Goal: Complete application form: Complete application form

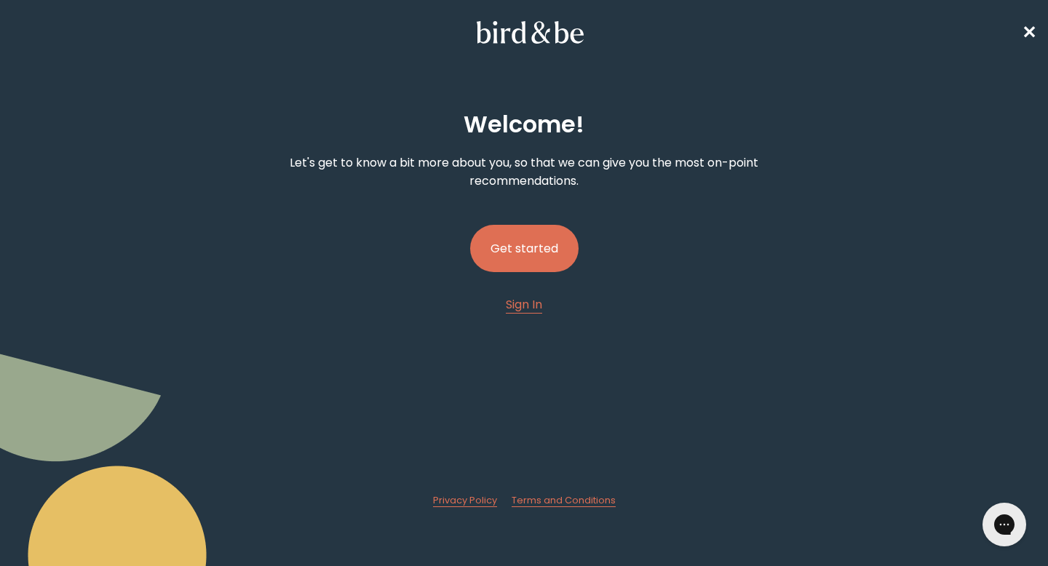
click at [519, 239] on button "Get started" at bounding box center [524, 248] width 108 height 47
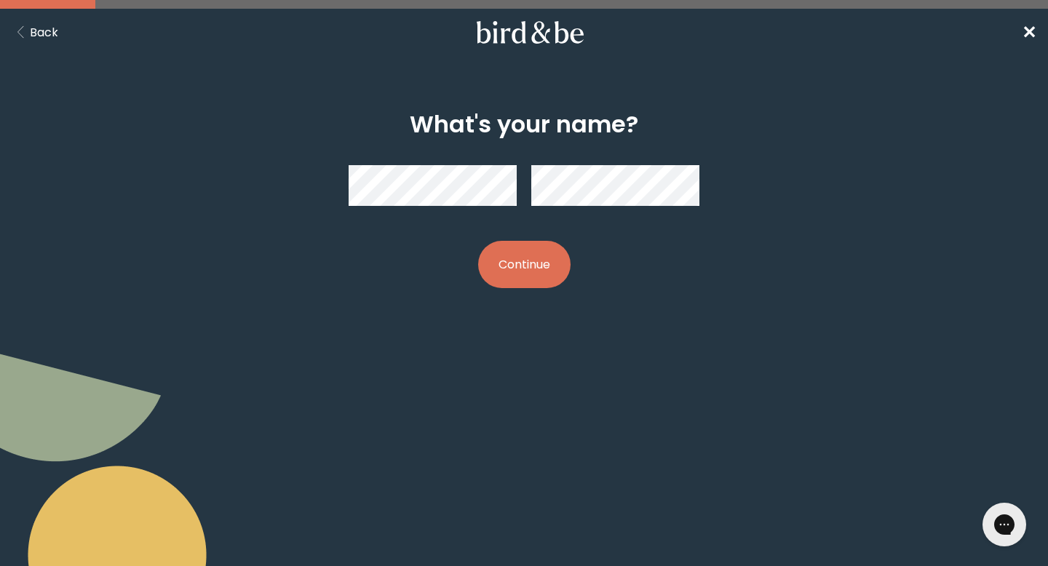
click at [533, 250] on button "Continue" at bounding box center [524, 264] width 92 height 47
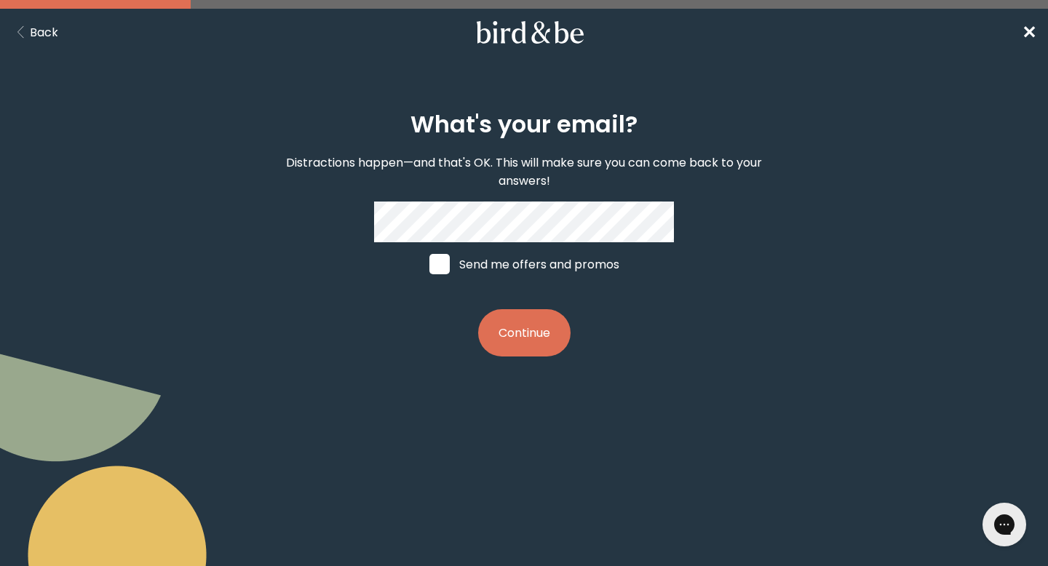
click at [508, 326] on button "Continue" at bounding box center [524, 332] width 92 height 47
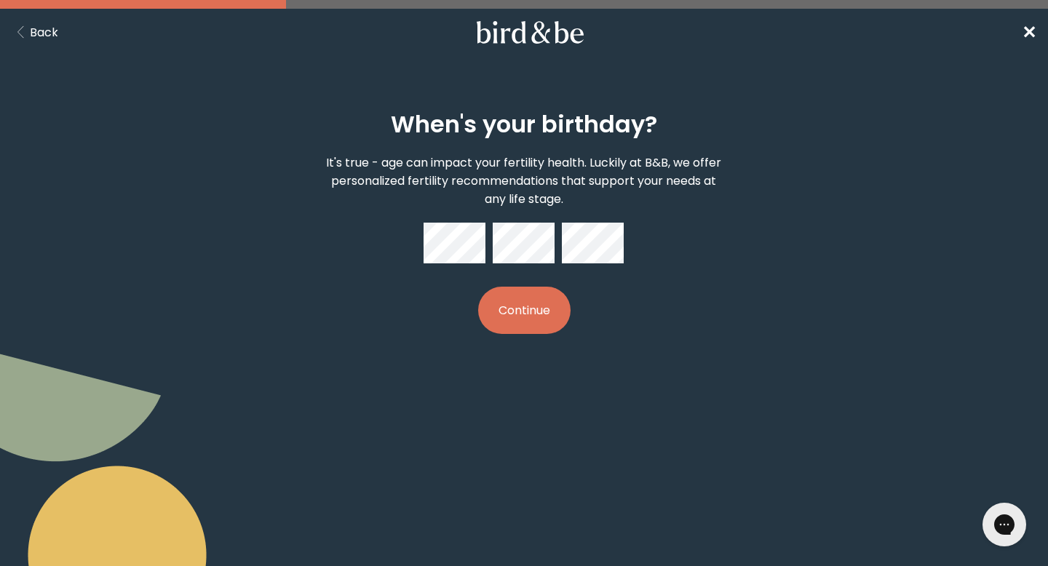
click at [557, 306] on button "Continue" at bounding box center [524, 310] width 92 height 47
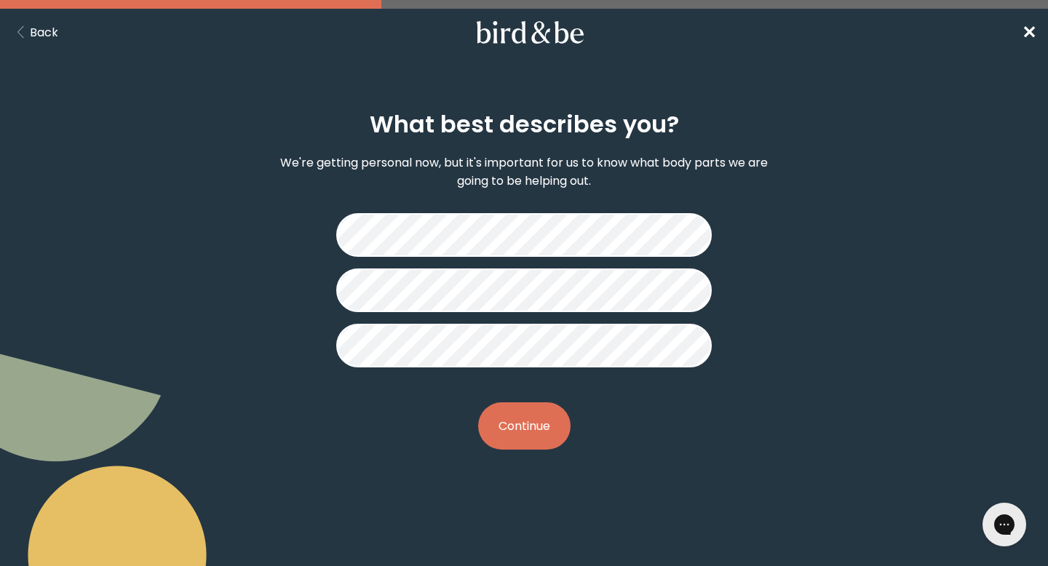
click at [528, 424] on button "Continue" at bounding box center [524, 426] width 92 height 47
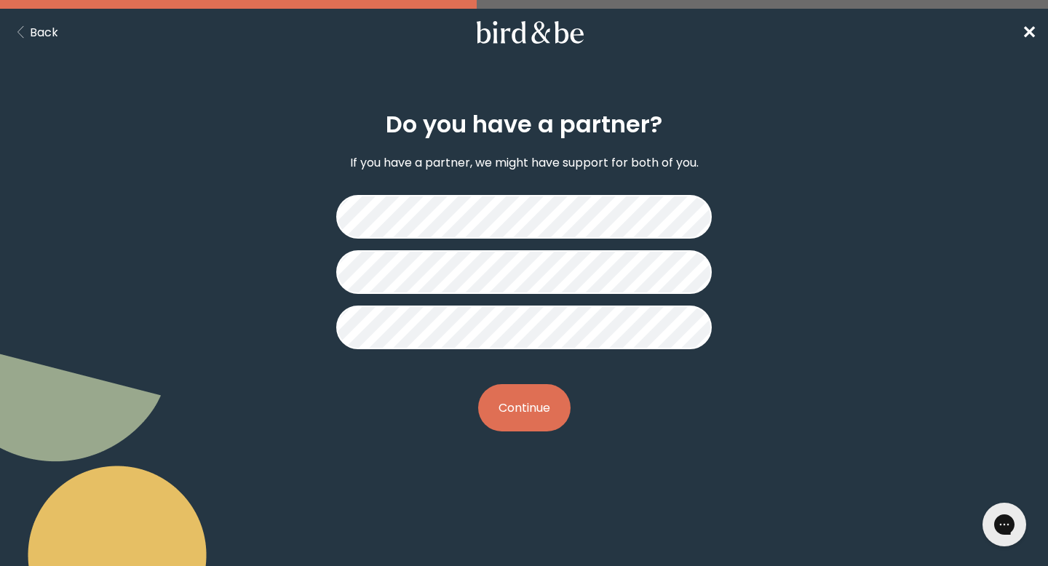
click at [514, 407] on button "Continue" at bounding box center [524, 407] width 92 height 47
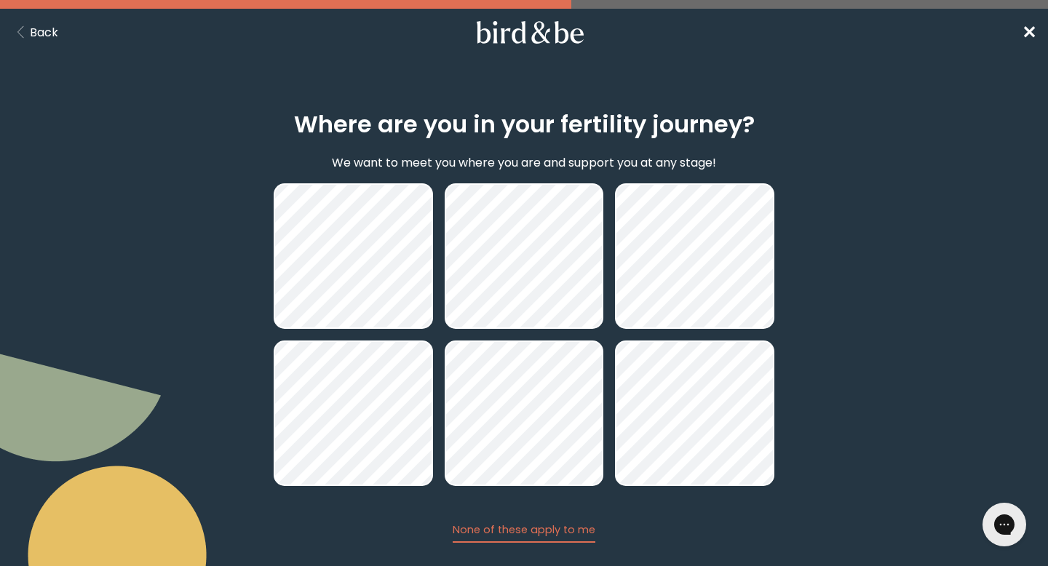
scroll to position [81, 0]
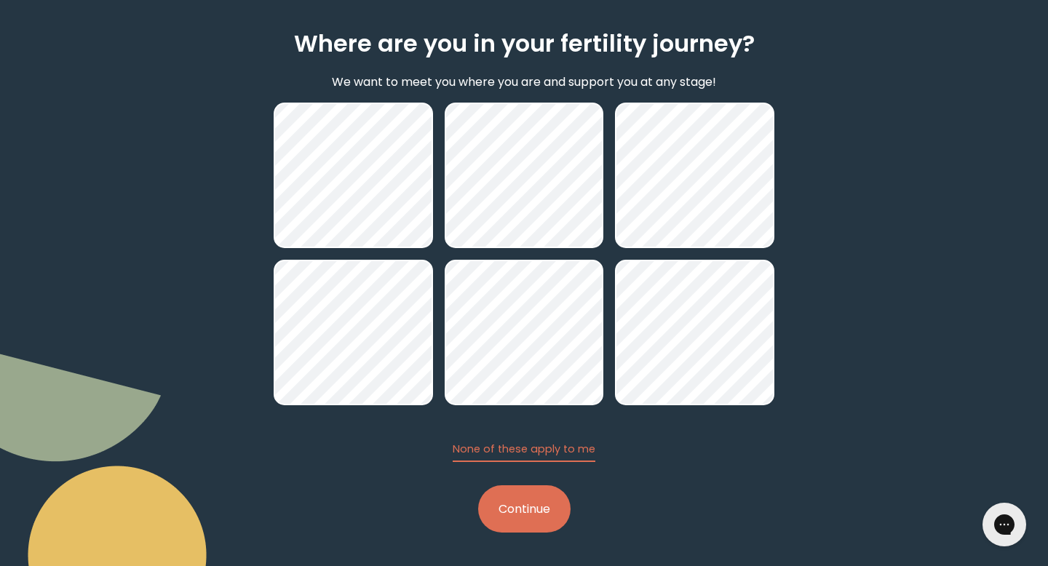
click at [550, 513] on button "Continue" at bounding box center [524, 509] width 92 height 47
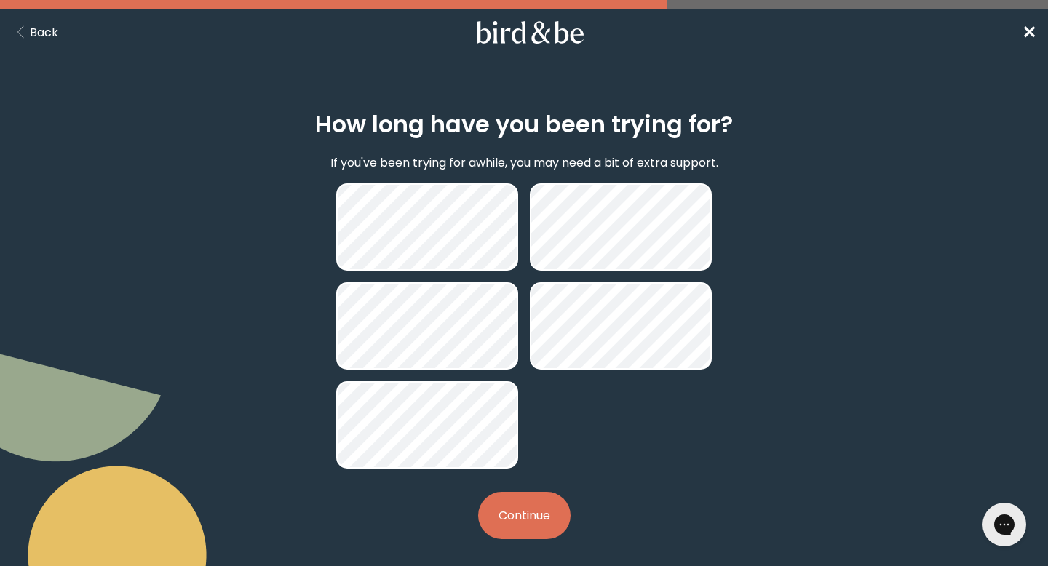
click at [542, 500] on button "Continue" at bounding box center [524, 515] width 92 height 47
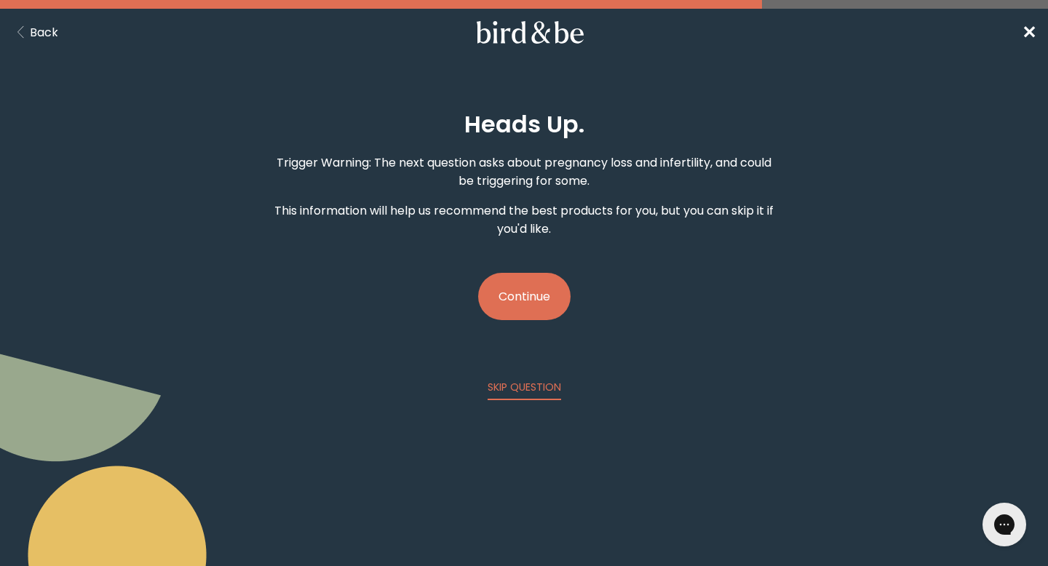
click at [530, 301] on button "Continue" at bounding box center [524, 296] width 92 height 47
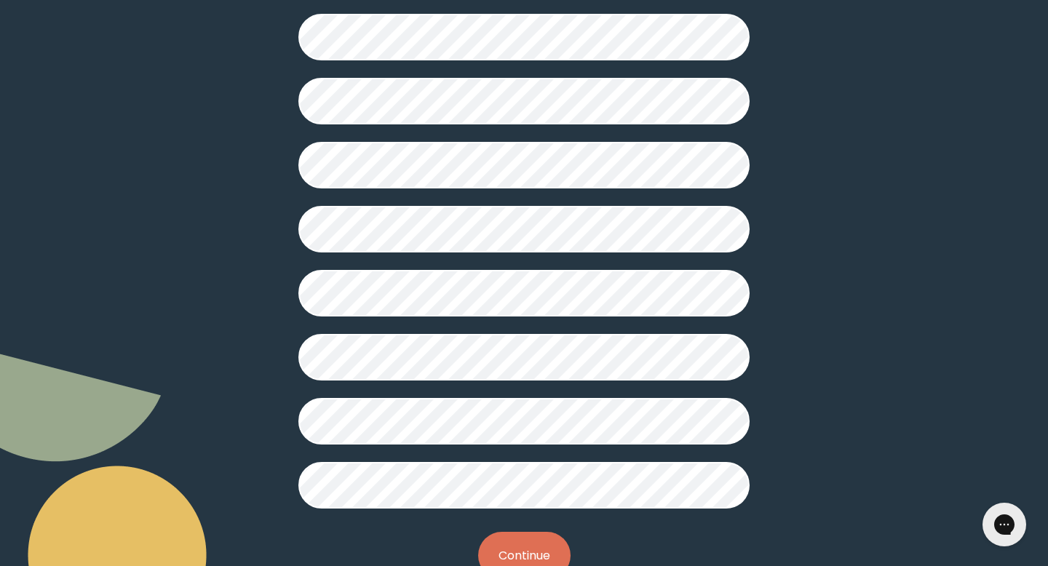
scroll to position [349, 0]
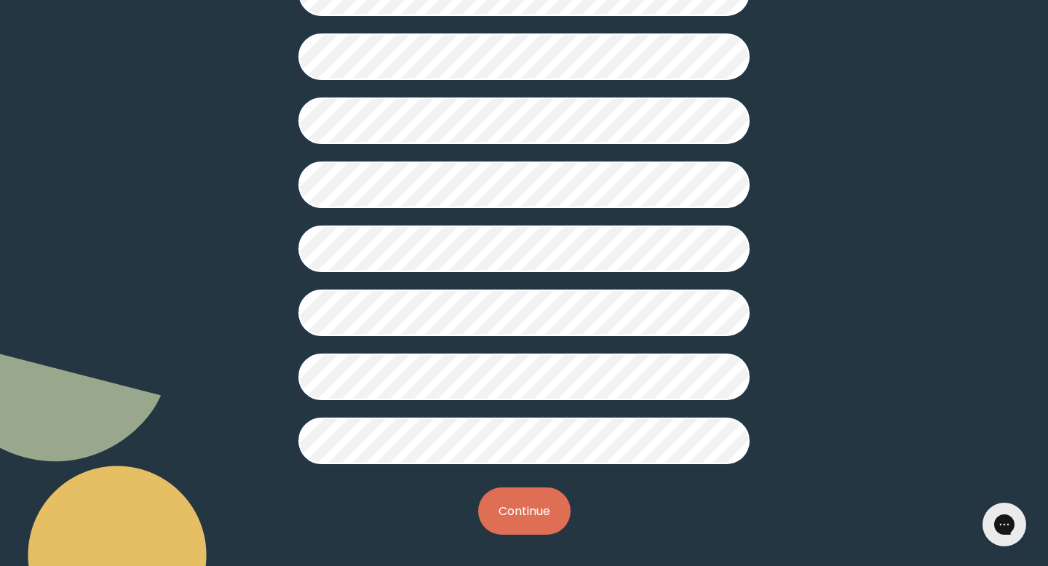
click at [502, 509] on button "Continue" at bounding box center [524, 511] width 92 height 47
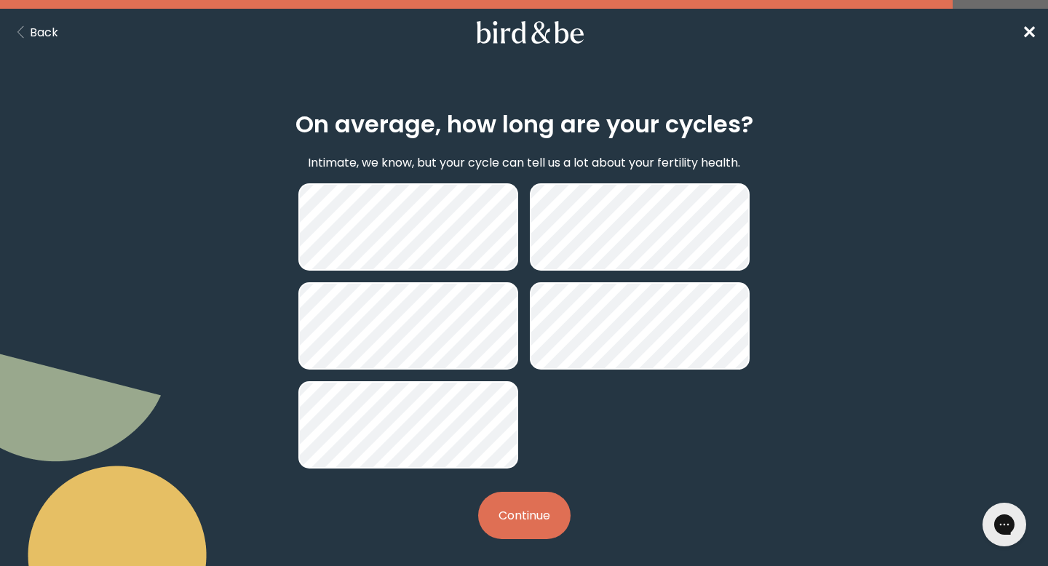
click at [526, 528] on button "Continue" at bounding box center [524, 515] width 92 height 47
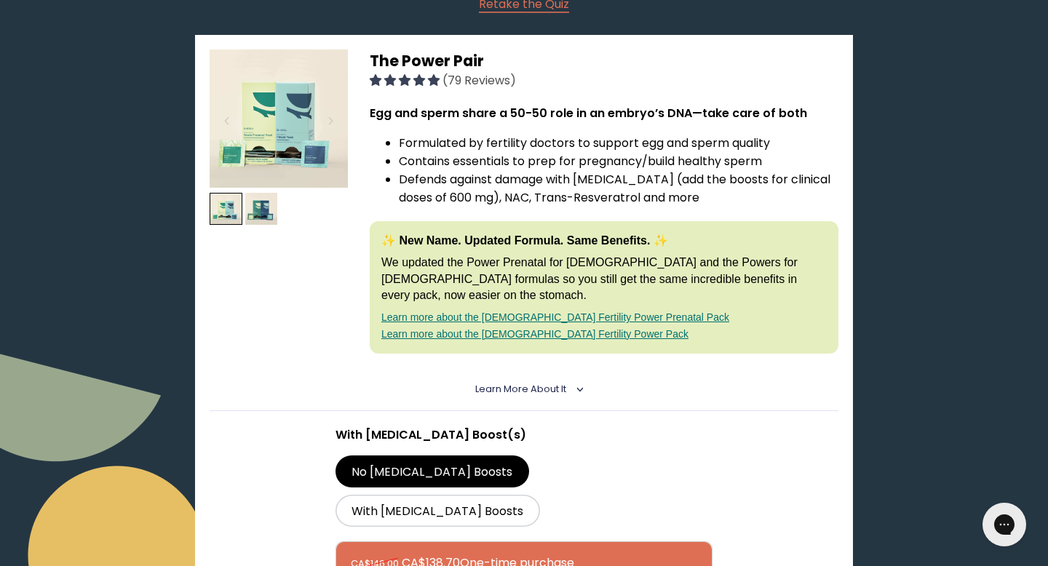
scroll to position [210, 0]
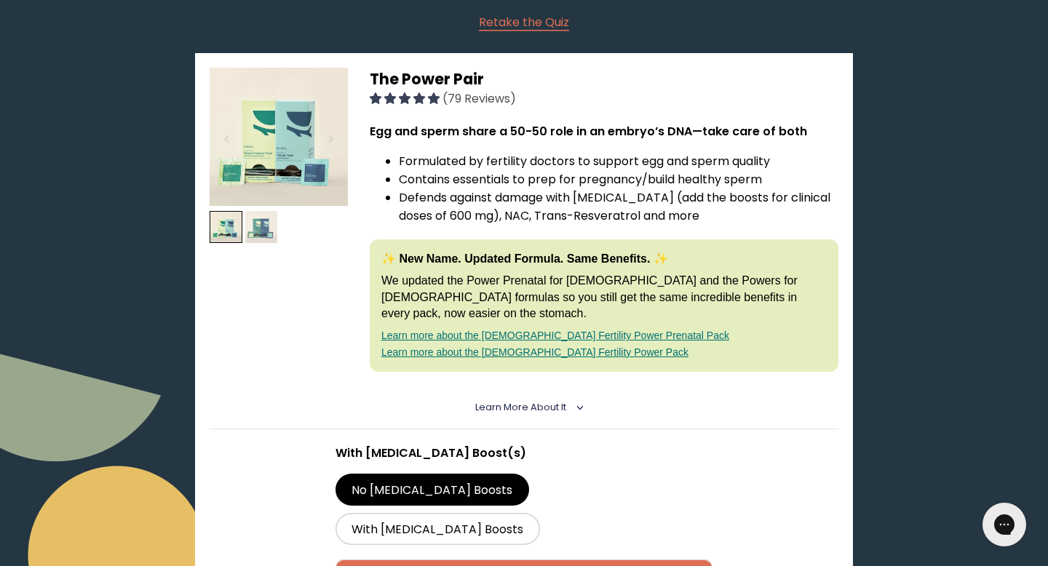
click at [272, 214] on img at bounding box center [261, 227] width 33 height 33
click at [257, 217] on img at bounding box center [261, 227] width 33 height 33
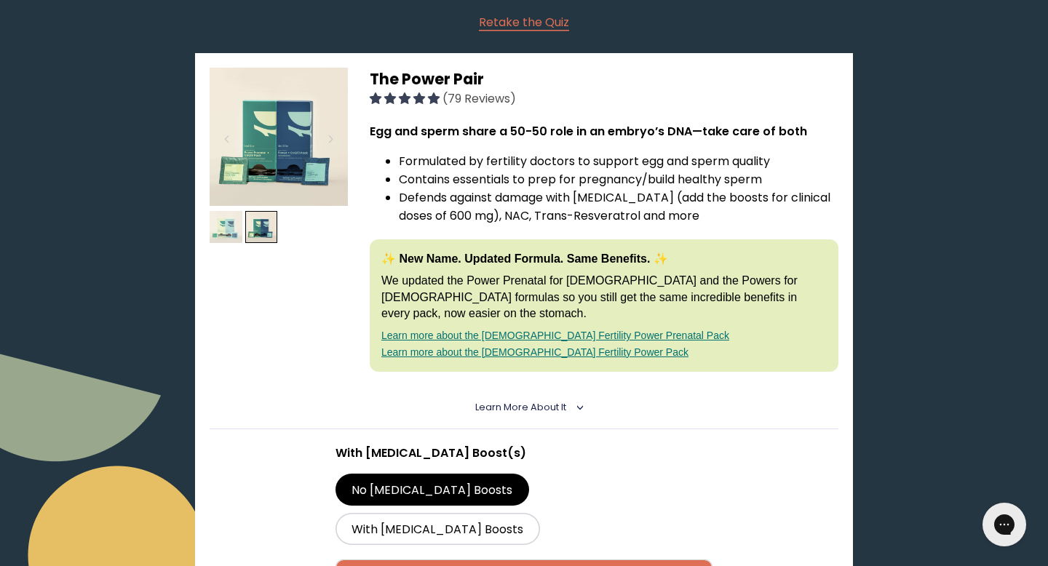
click at [220, 211] on img at bounding box center [226, 227] width 33 height 33
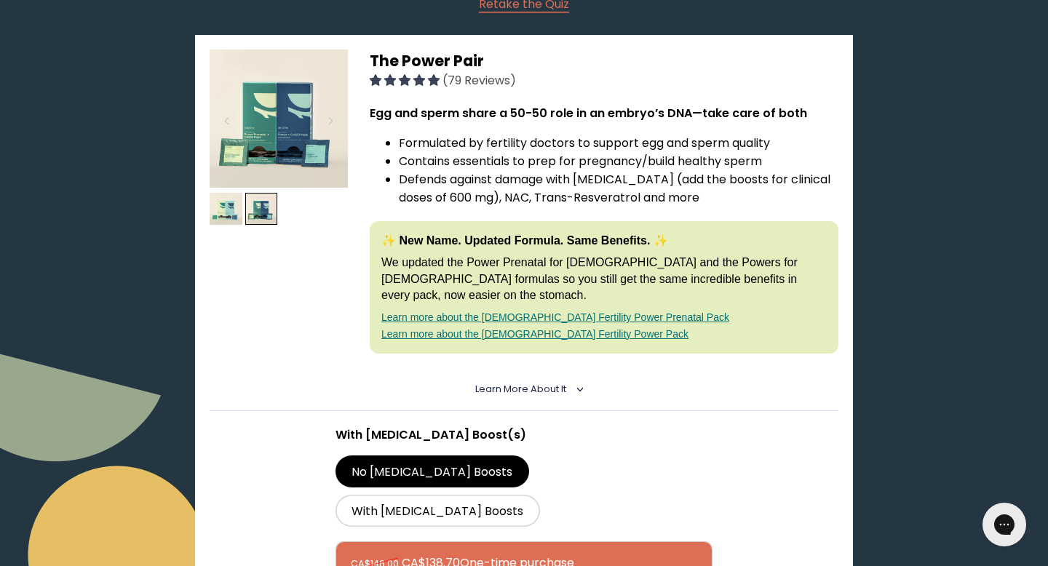
click at [584, 368] on details "Learn More About it < What makes it special 30 daily packs to simplify your rou…" at bounding box center [524, 389] width 629 height 43
click at [577, 368] on details "Learn More About it < What makes it special 30 daily packs to simplify your rou…" at bounding box center [524, 389] width 629 height 43
click at [574, 386] on icon "<" at bounding box center [577, 389] width 13 height 7
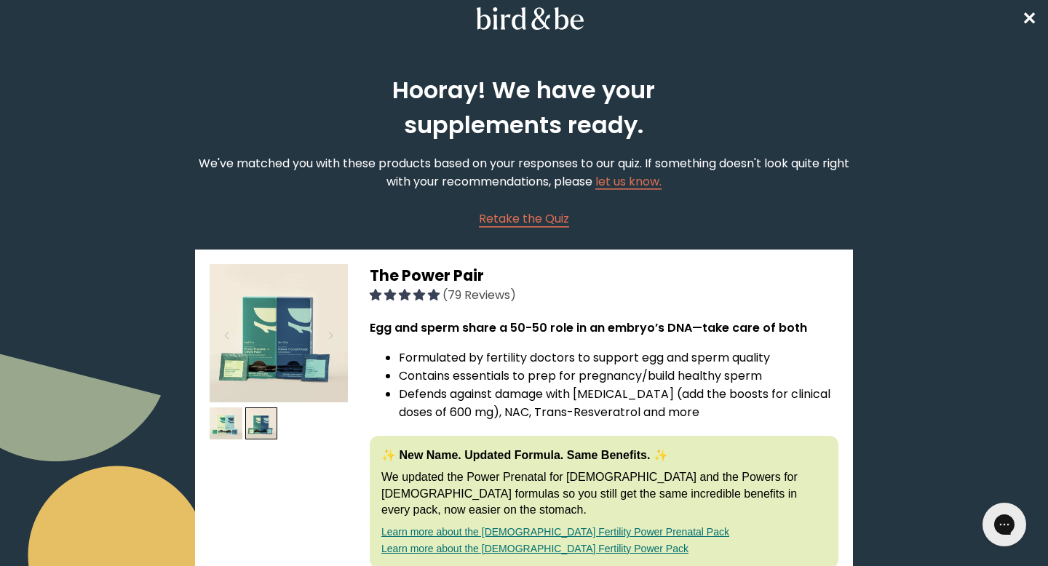
scroll to position [0, 0]
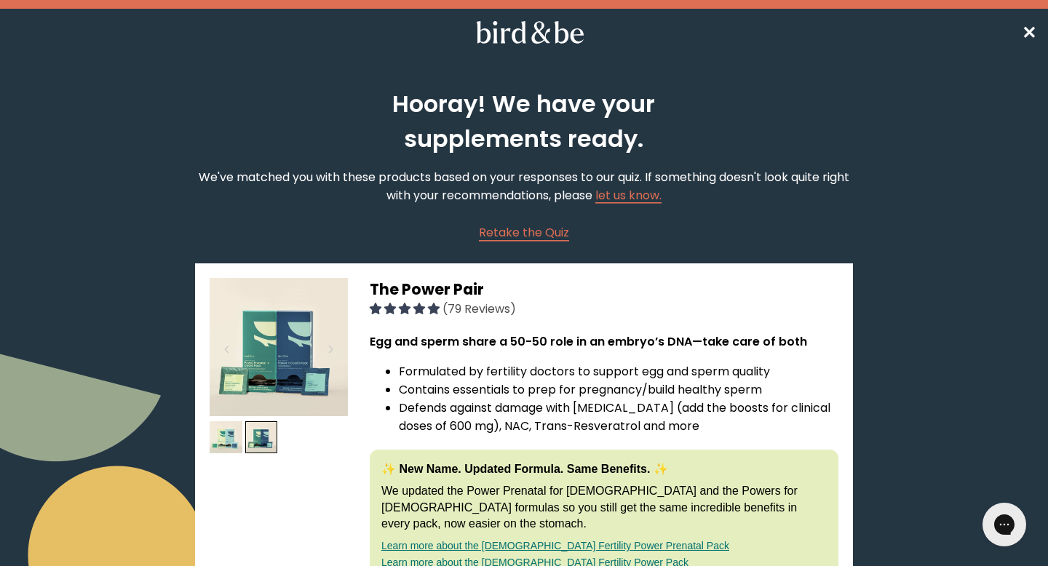
click at [1018, 25] on nav "✕" at bounding box center [524, 32] width 1048 height 47
click at [1029, 34] on span "✕" at bounding box center [1029, 32] width 15 height 24
